Goal: Transaction & Acquisition: Purchase product/service

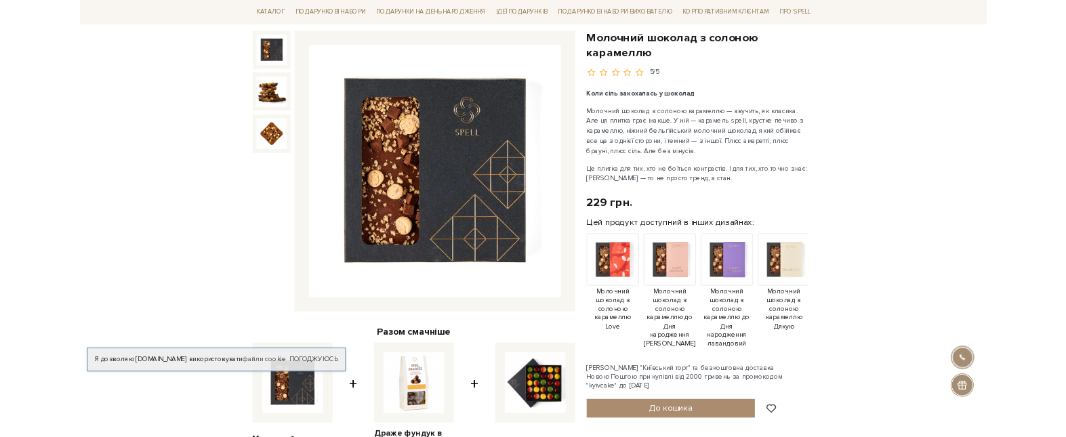
scroll to position [203, 0]
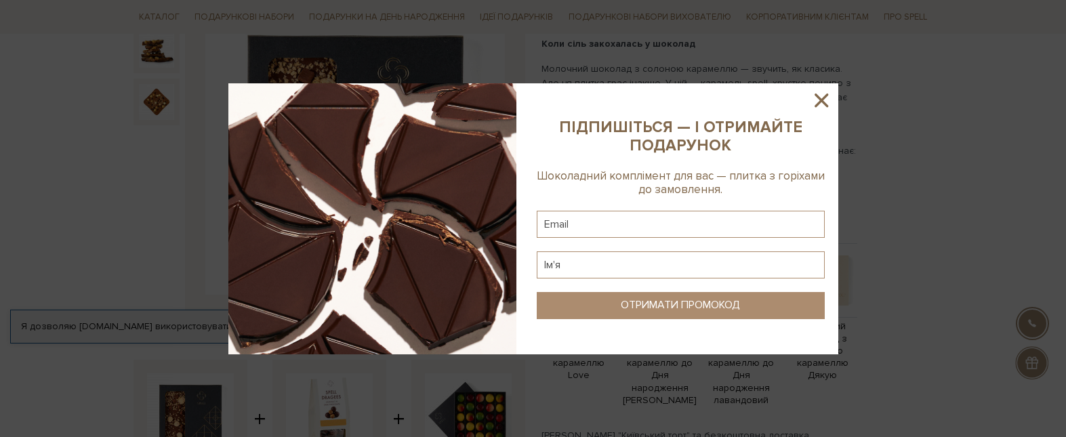
click at [818, 93] on icon at bounding box center [821, 100] width 23 height 23
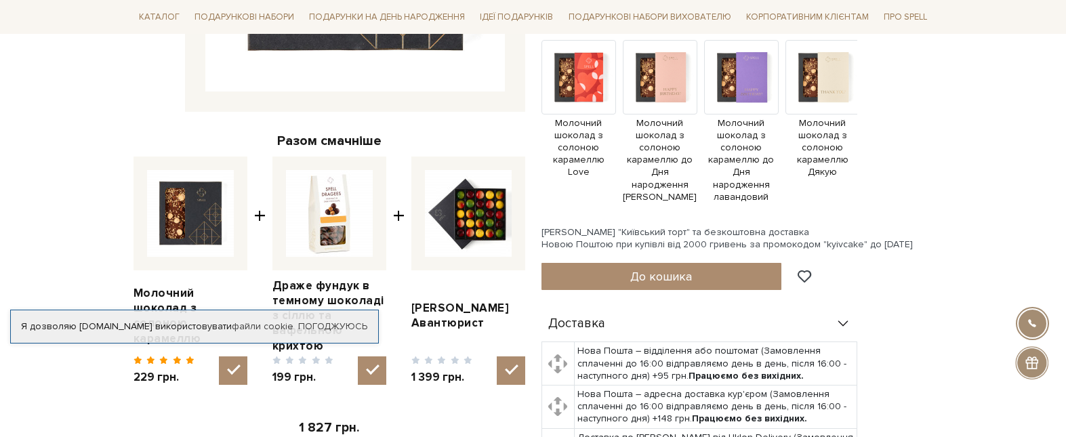
scroll to position [0, 0]
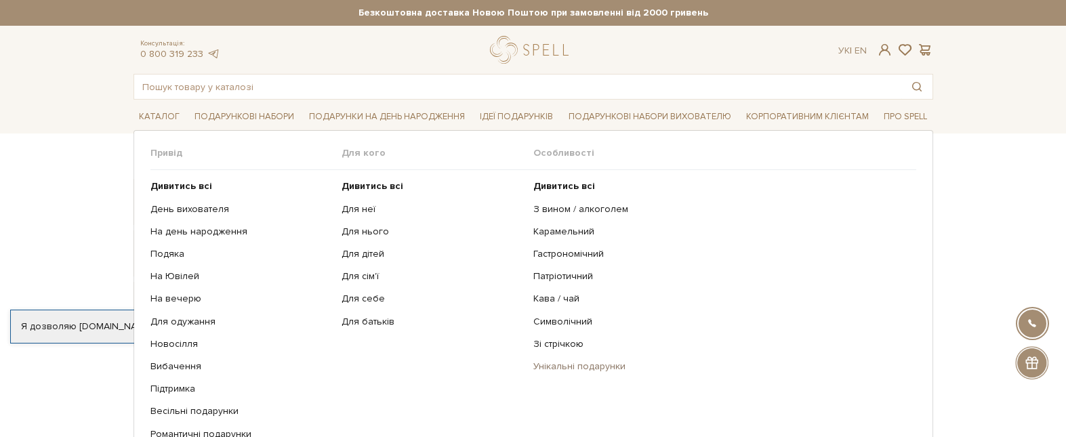
click at [564, 365] on link "Унікальні подарунки" at bounding box center [719, 366] width 373 height 12
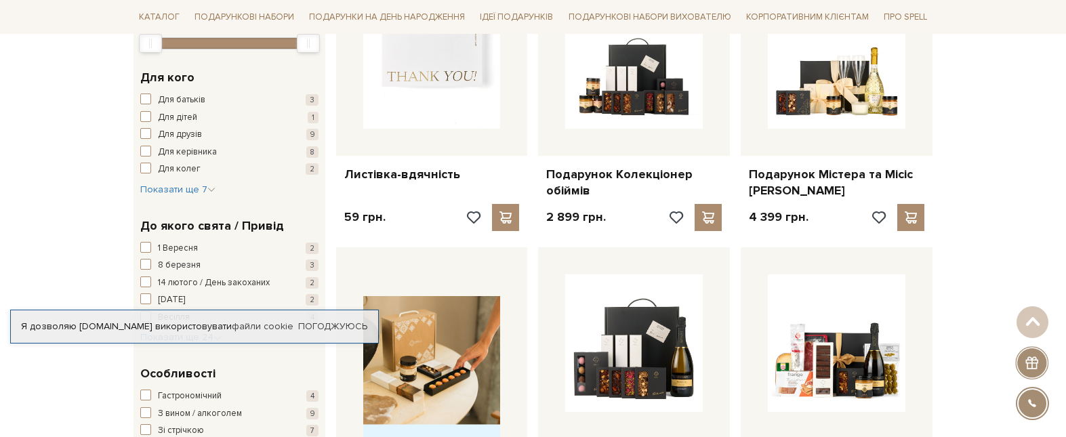
scroll to position [68, 0]
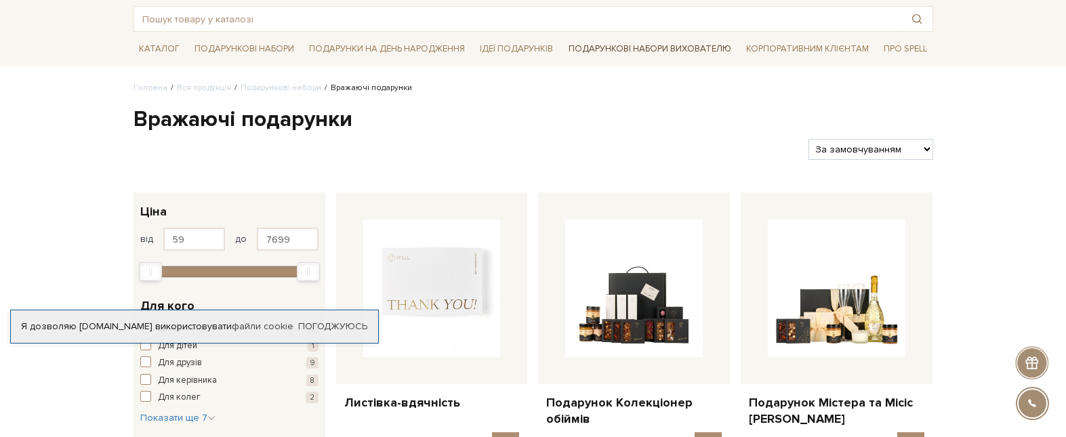
click at [606, 49] on link "Подарункові набори вихователю" at bounding box center [649, 48] width 173 height 23
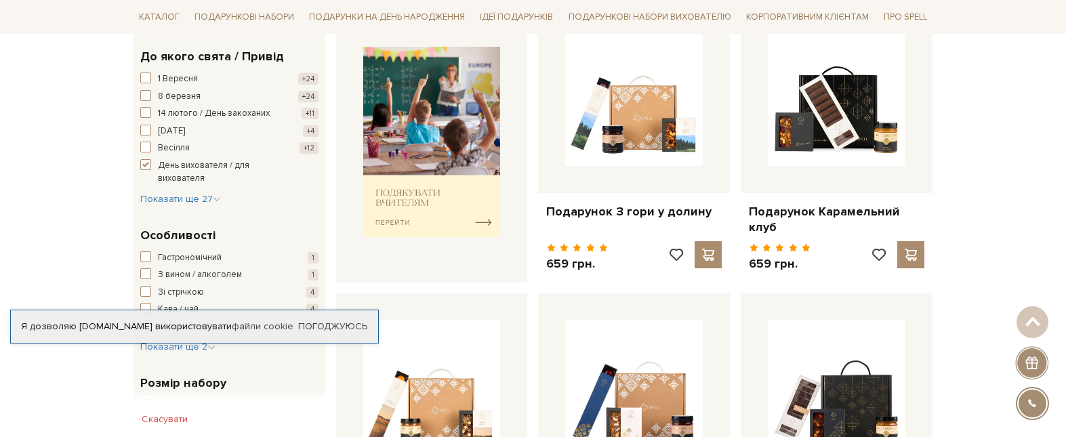
scroll to position [881, 0]
